Goal: Task Accomplishment & Management: Manage account settings

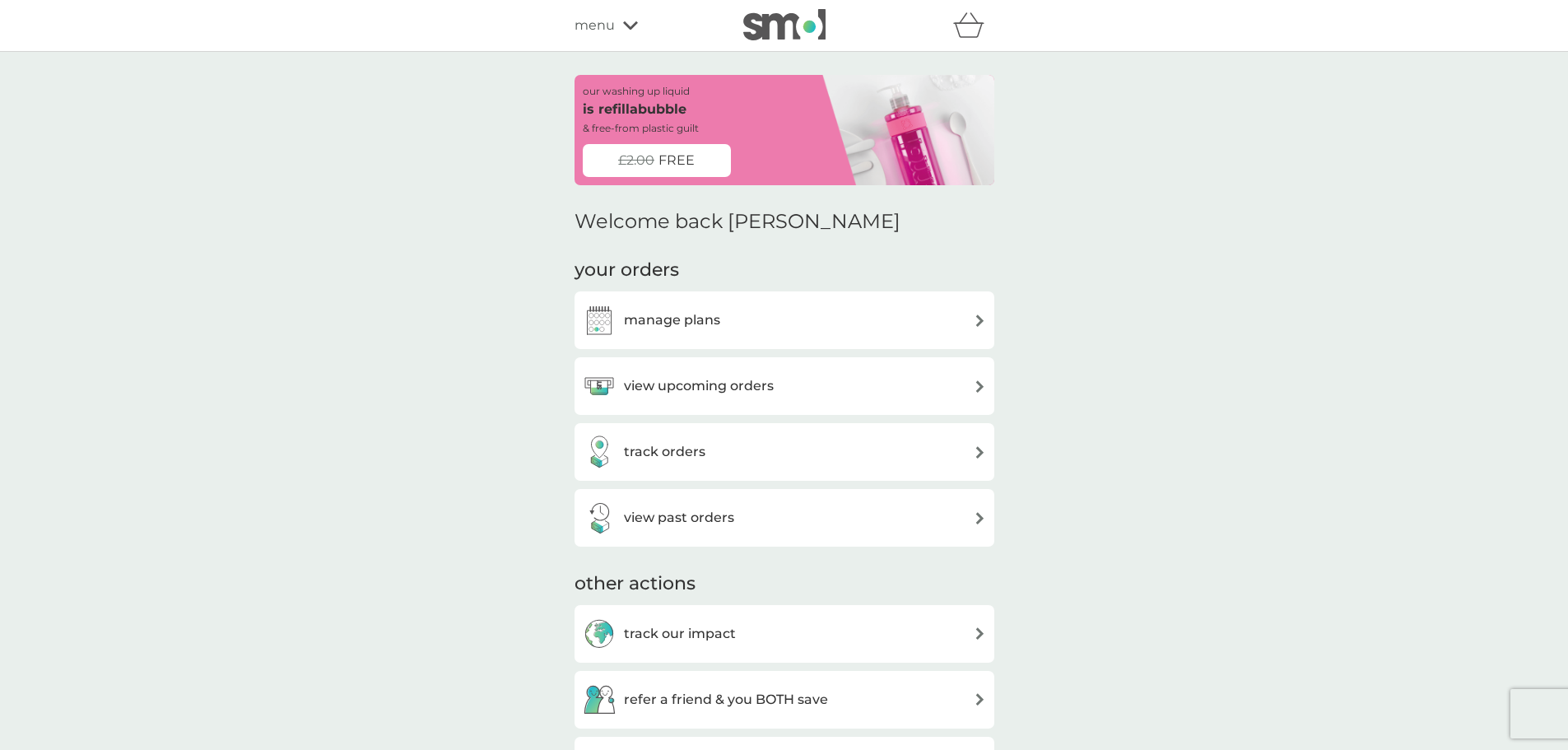
click at [781, 397] on div "view upcoming orders" at bounding box center [785, 385] width 404 height 33
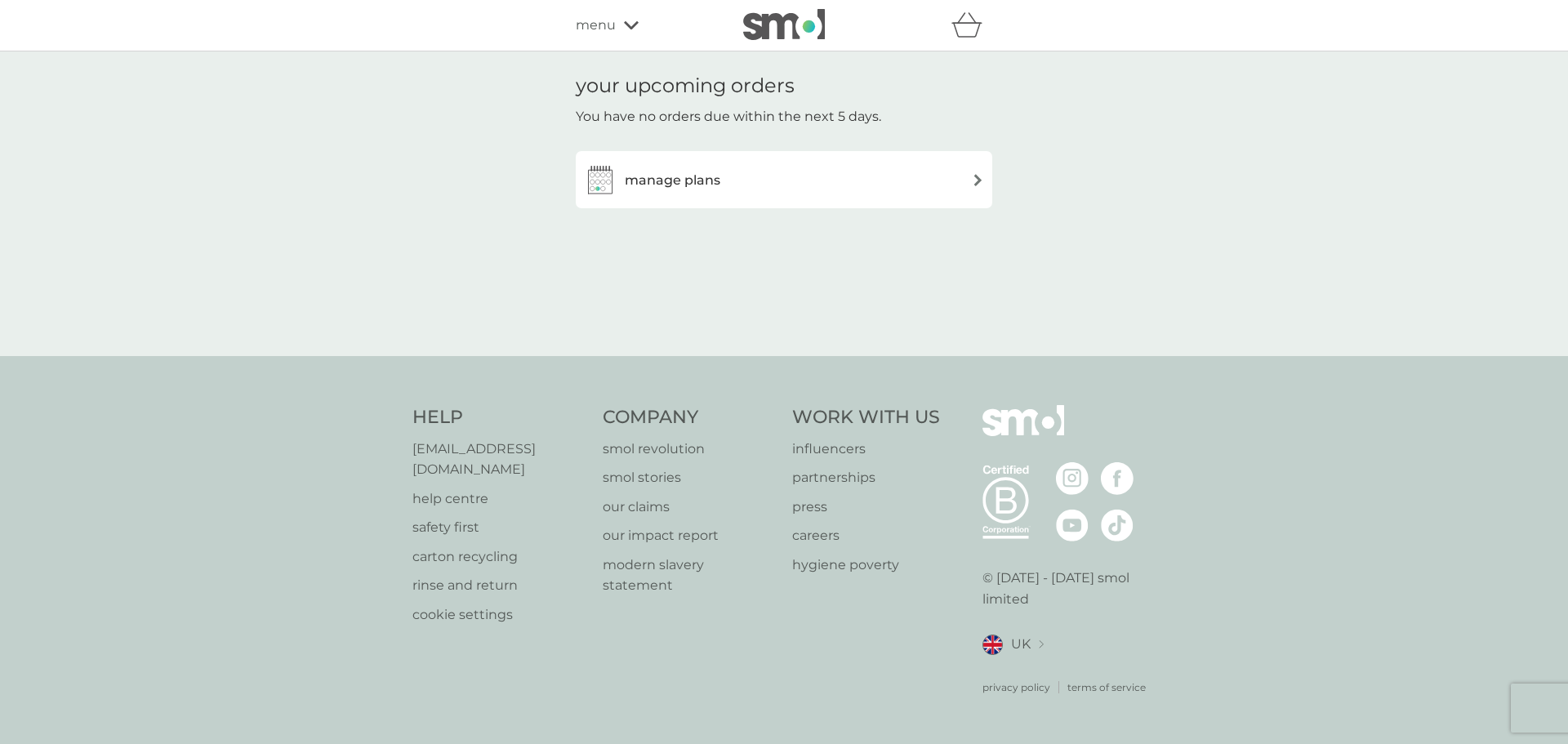
click at [834, 199] on div "manage plans" at bounding box center [784, 180] width 416 height 57
click at [984, 180] on div "manage plans" at bounding box center [784, 180] width 416 height 57
click at [981, 181] on img at bounding box center [977, 180] width 12 height 12
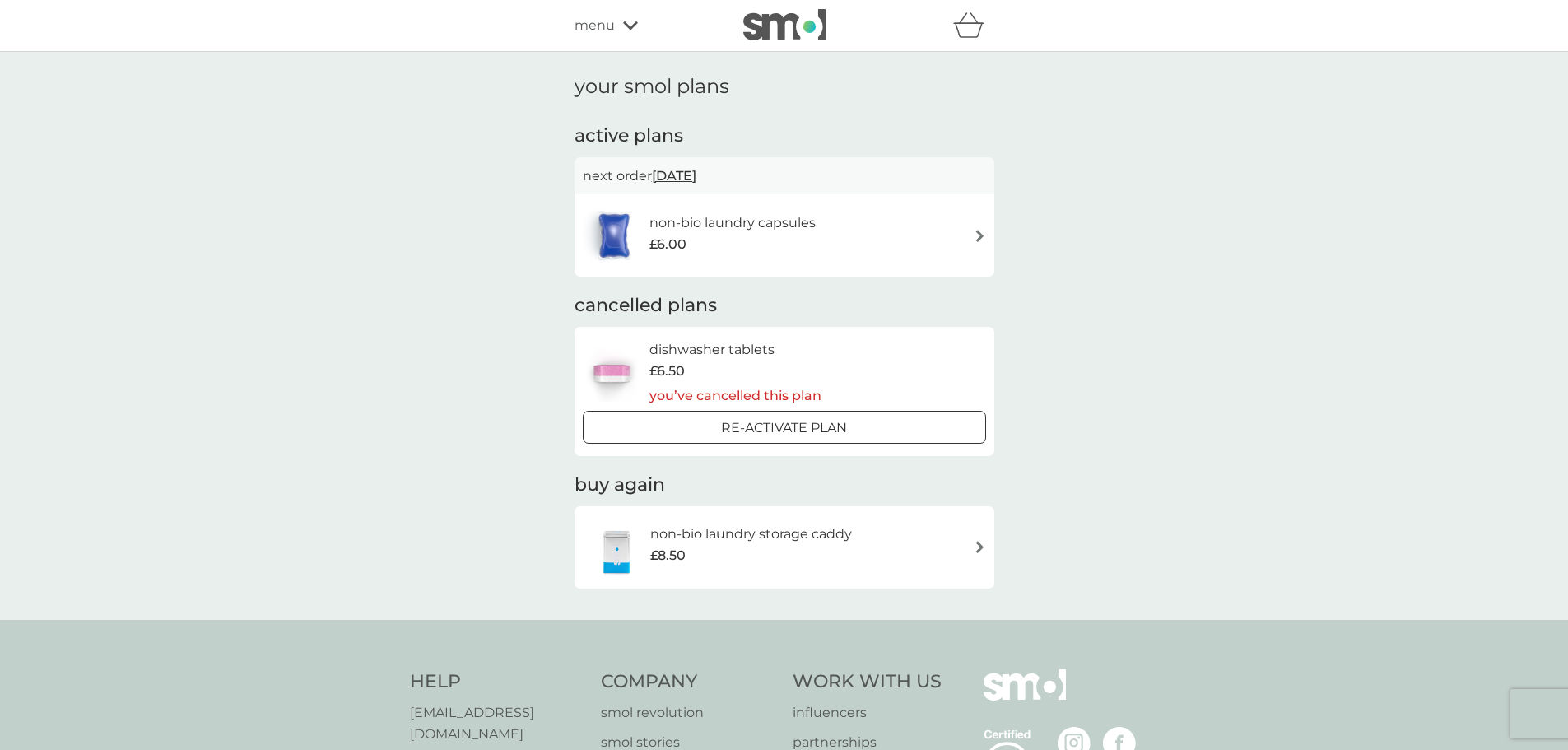
click at [688, 181] on span "[DATE]" at bounding box center [674, 176] width 45 height 33
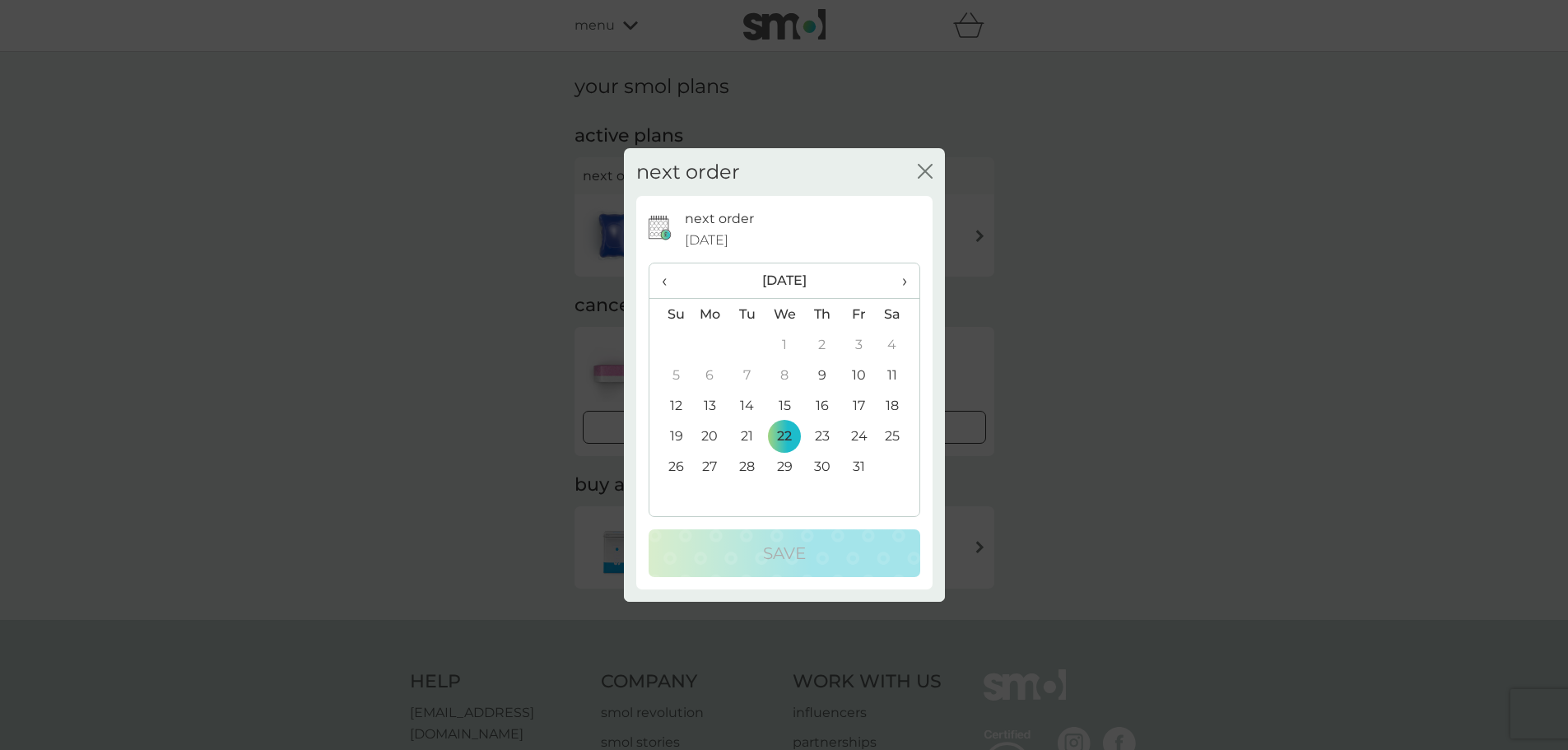
click at [902, 277] on span "›" at bounding box center [898, 280] width 17 height 34
click at [676, 408] on td "9" at bounding box center [670, 405] width 42 height 31
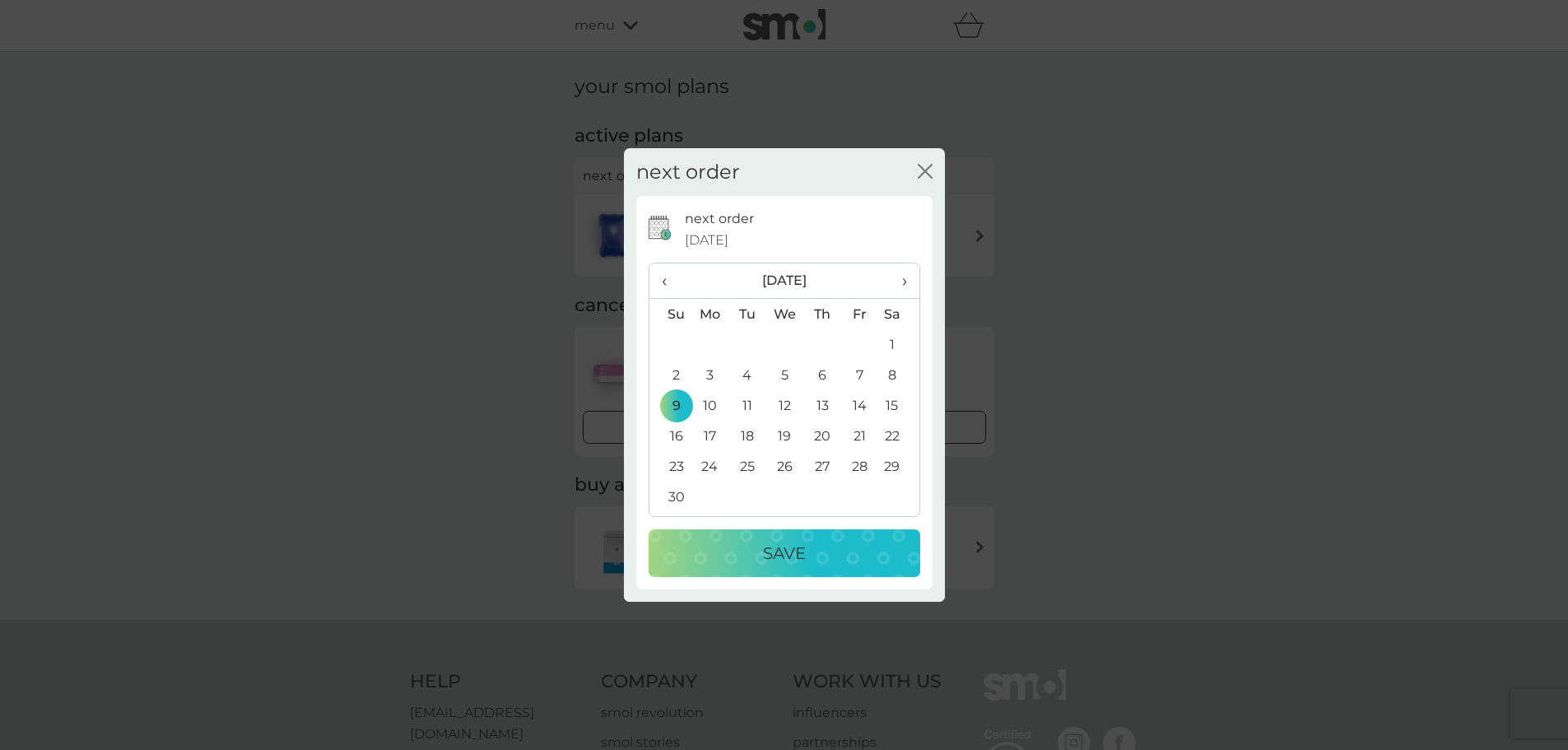
click at [799, 564] on p "Save" at bounding box center [784, 554] width 43 height 26
